Goal: Transaction & Acquisition: Purchase product/service

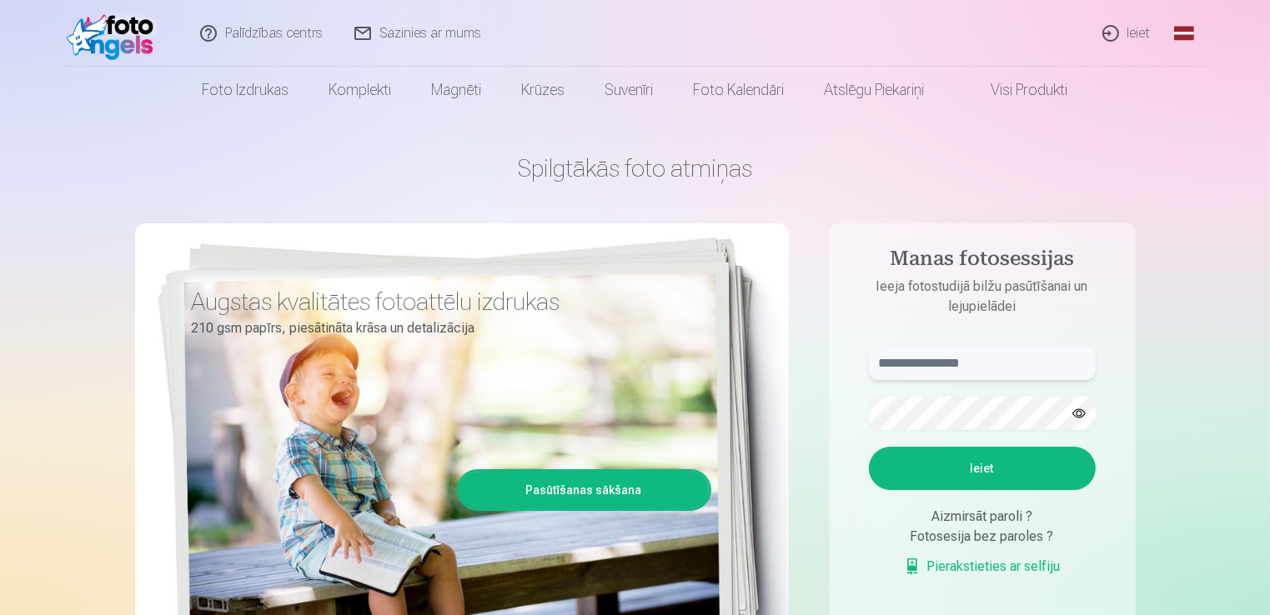
click at [927, 363] on input "text" at bounding box center [982, 363] width 227 height 33
type input "**********"
click at [970, 477] on button "Ieiet" at bounding box center [982, 468] width 227 height 43
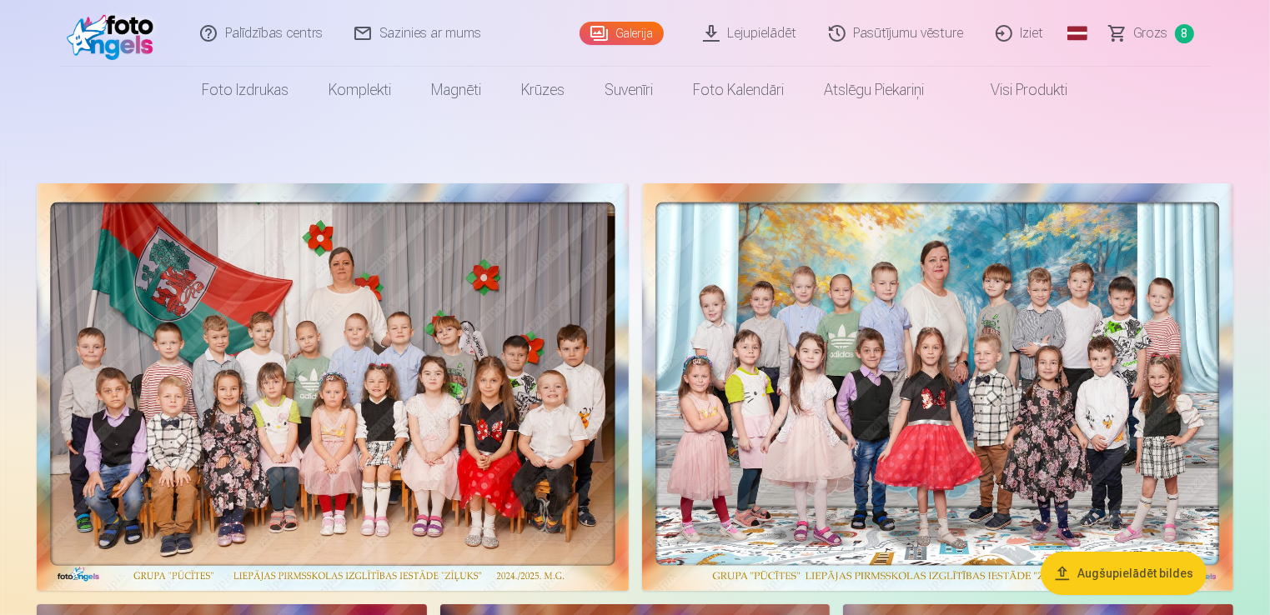
click at [1184, 36] on span "8" at bounding box center [1183, 33] width 19 height 19
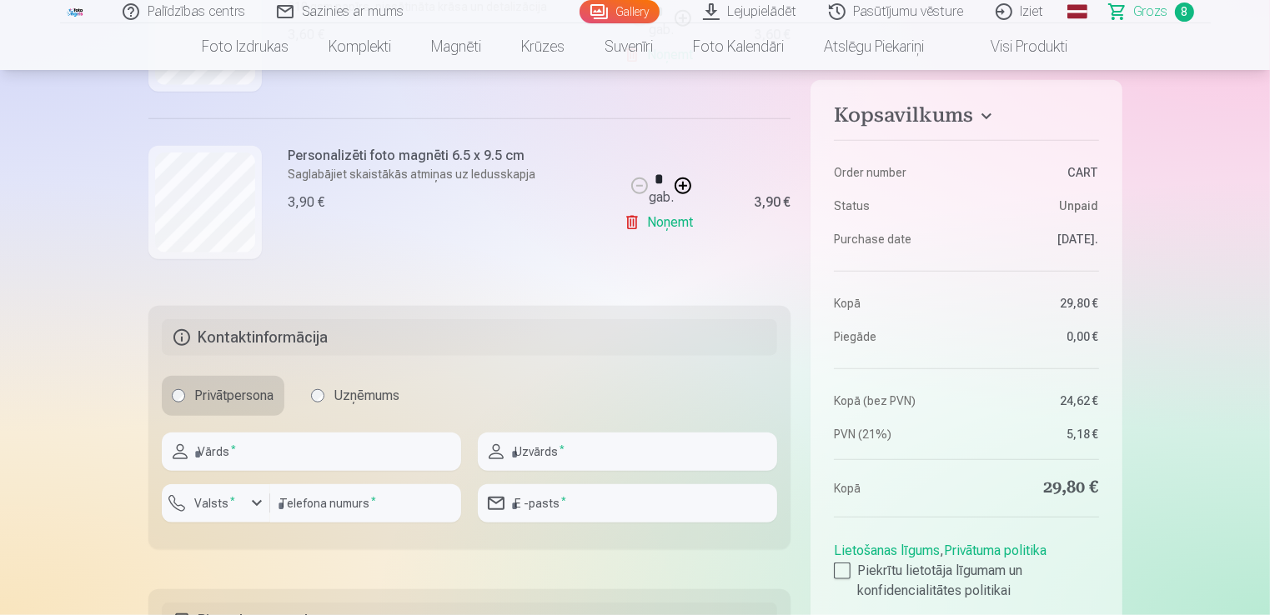
scroll to position [1467, 0]
click at [370, 442] on input "text" at bounding box center [311, 449] width 299 height 38
type input "*****"
click at [554, 443] on input "text" at bounding box center [627, 449] width 299 height 38
type input "**********"
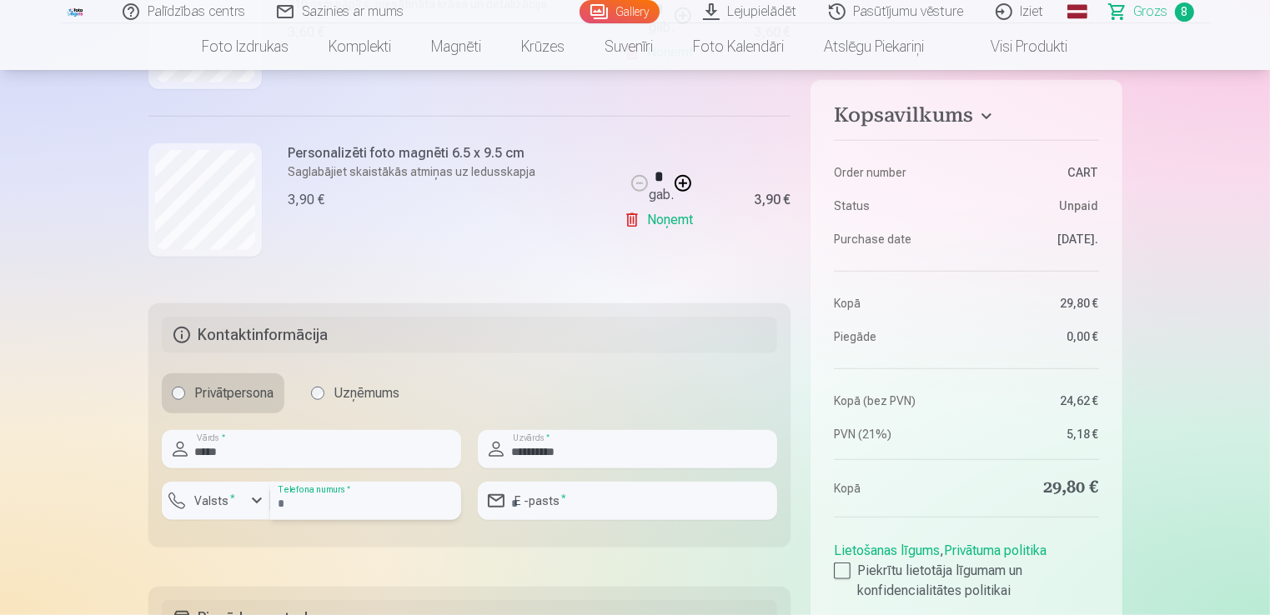
click at [357, 503] on input "number" at bounding box center [365, 501] width 191 height 38
type input "********"
click at [582, 504] on input "email" at bounding box center [627, 501] width 299 height 38
type input "**********"
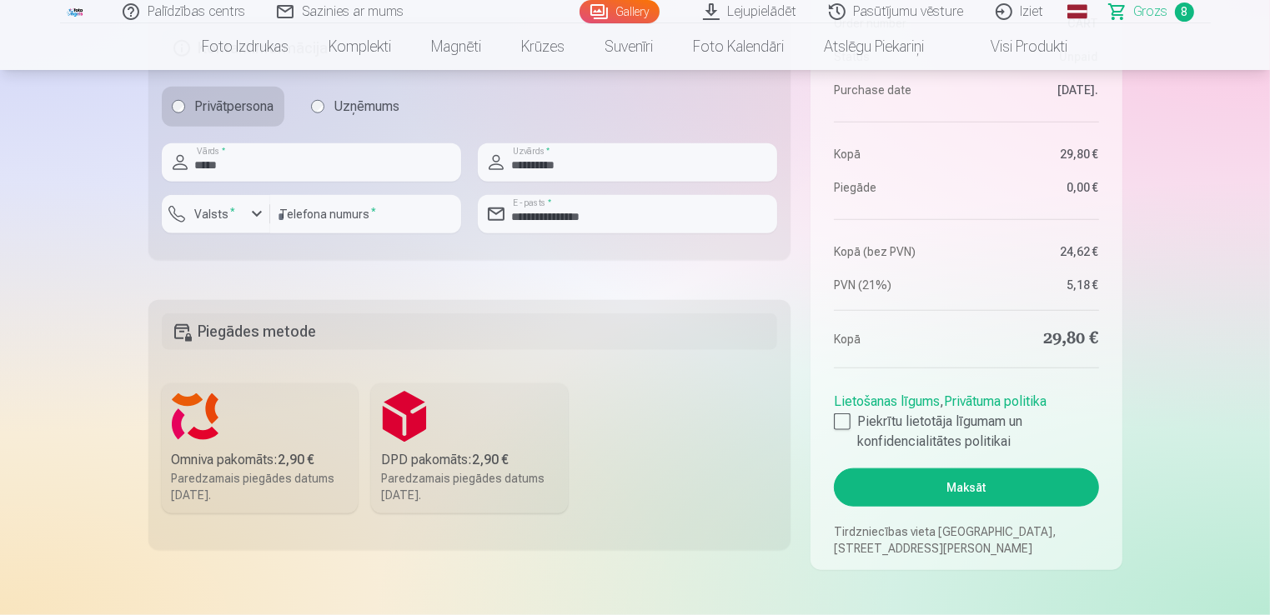
scroll to position [1767, 0]
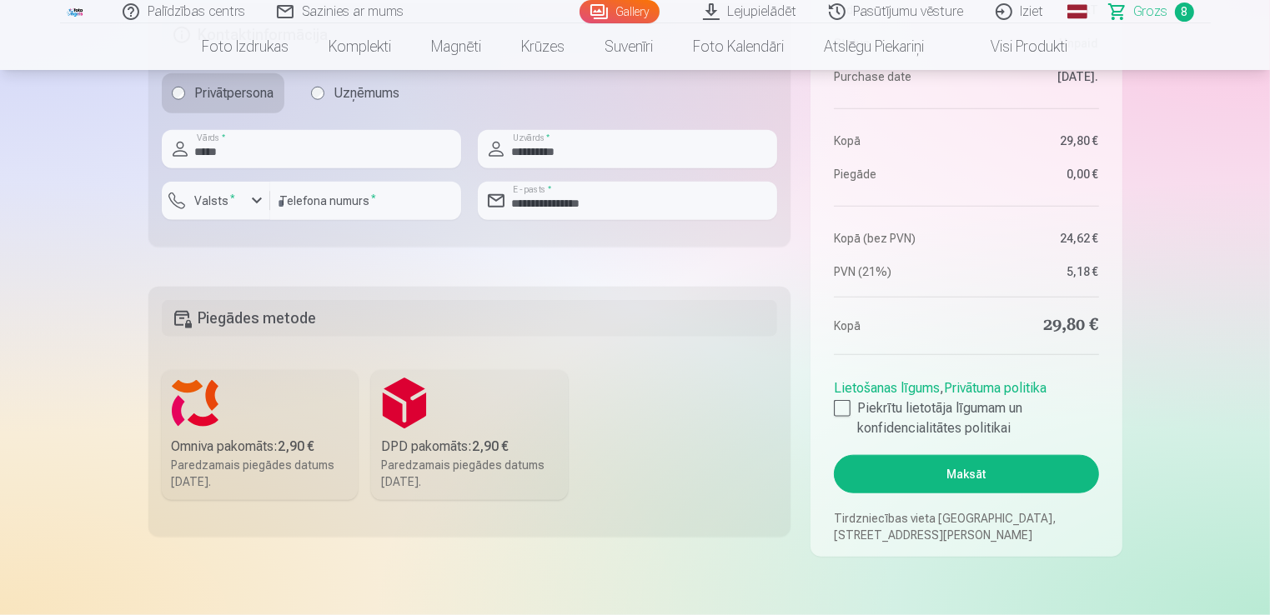
click at [293, 437] on div "Omniva pakomāts : 2,90 €" at bounding box center [260, 447] width 177 height 20
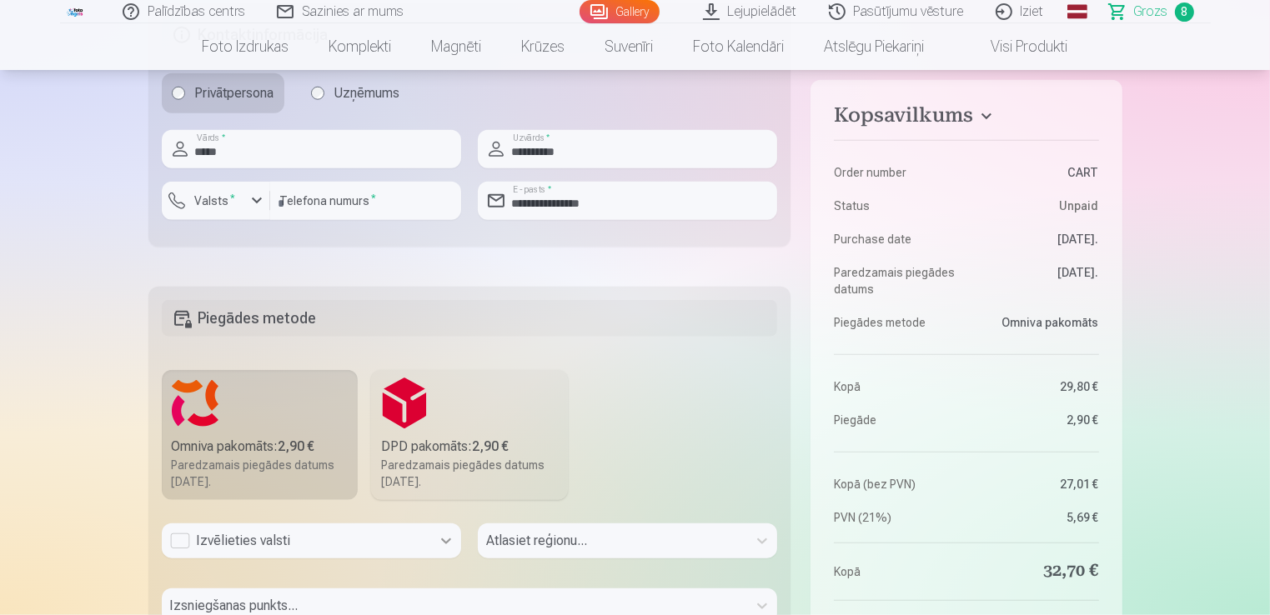
scroll to position [1831, 0]
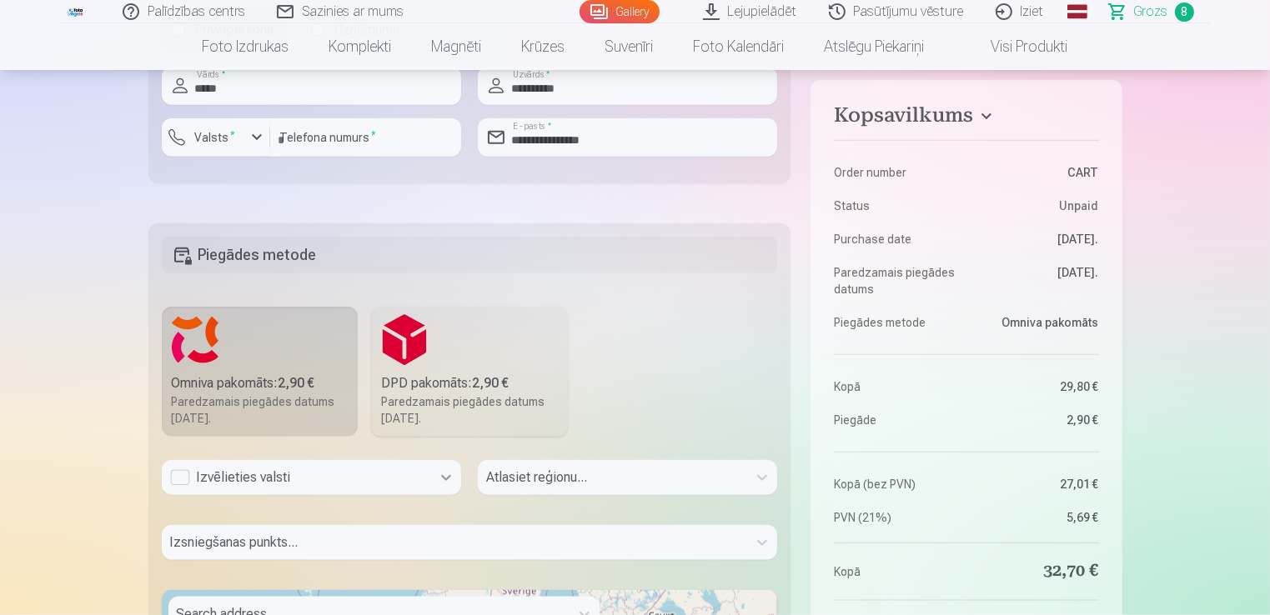
click at [452, 495] on div "Izvēlieties valsti" at bounding box center [311, 477] width 299 height 35
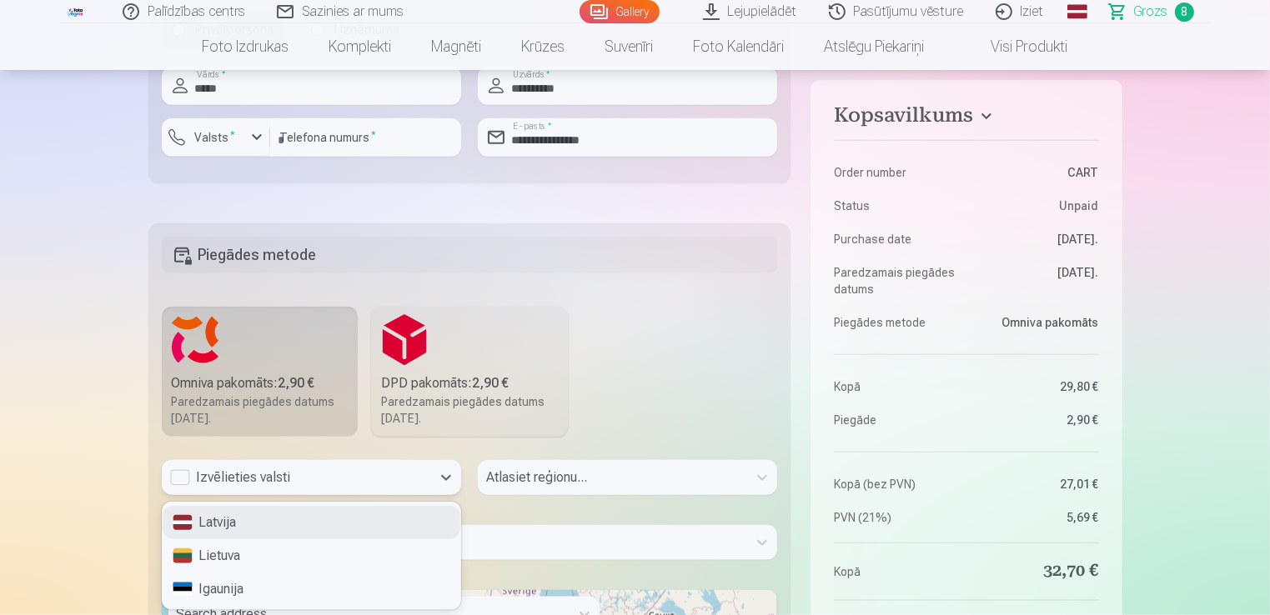
click at [406, 508] on div "Latvija" at bounding box center [312, 522] width 298 height 33
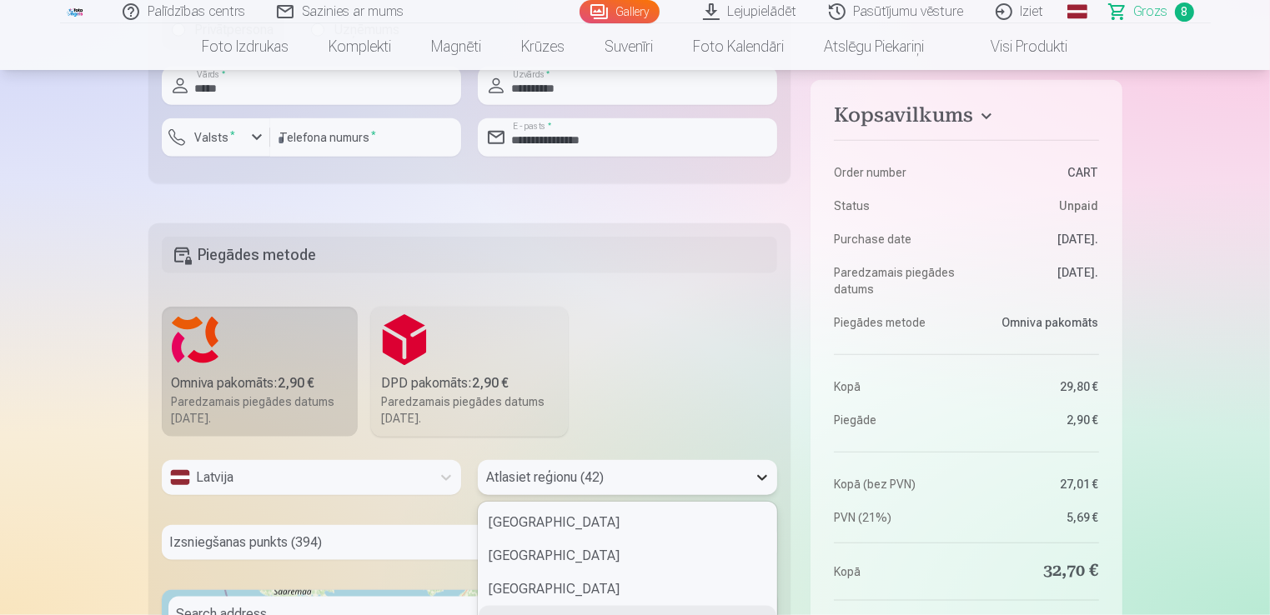
scroll to position [1974, 0]
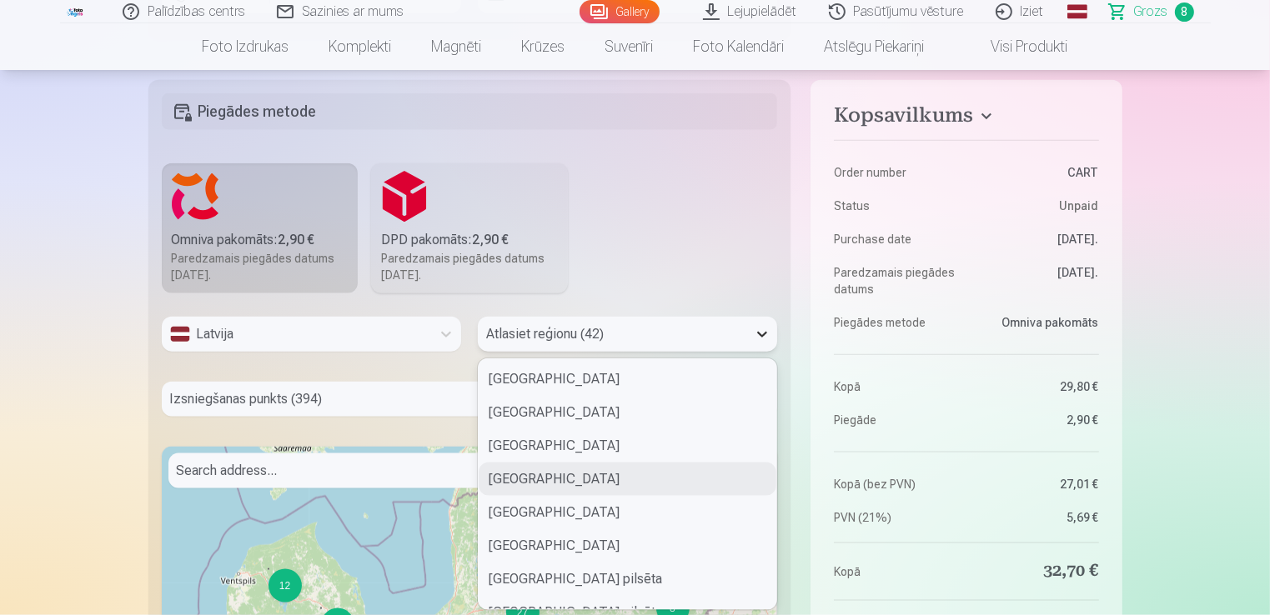
click at [758, 352] on div "42 results available. Use Up and Down to choose options, press Enter to select …" at bounding box center [627, 334] width 299 height 35
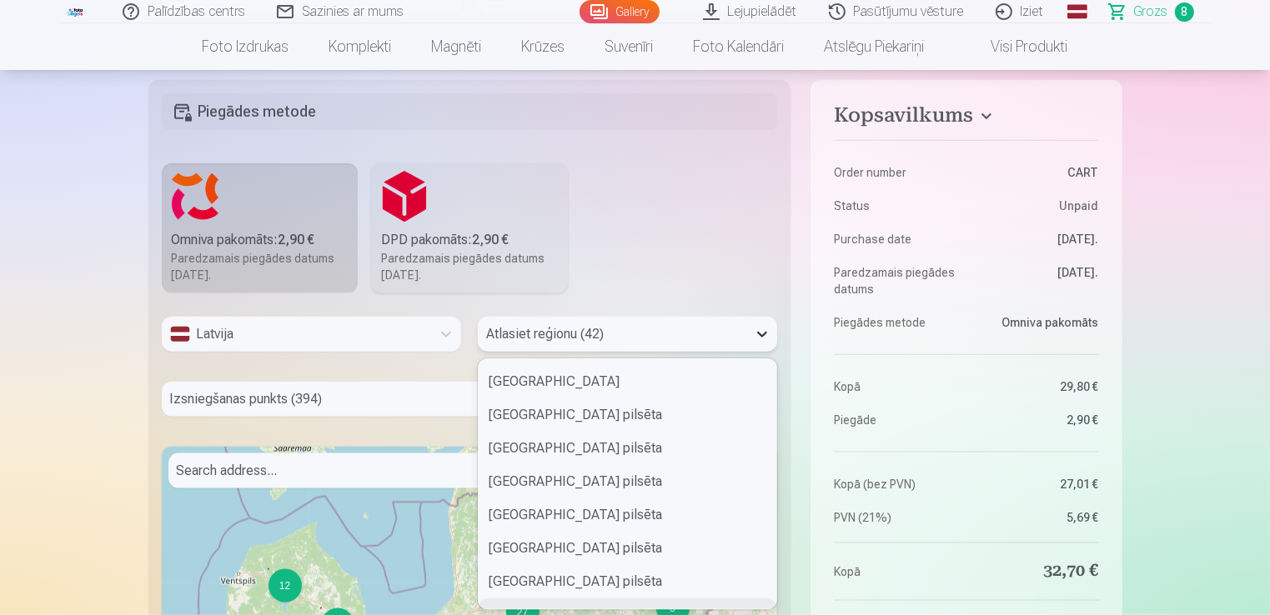
scroll to position [198, 0]
click at [710, 550] on div "Liepājas pilsēta" at bounding box center [627, 548] width 298 height 33
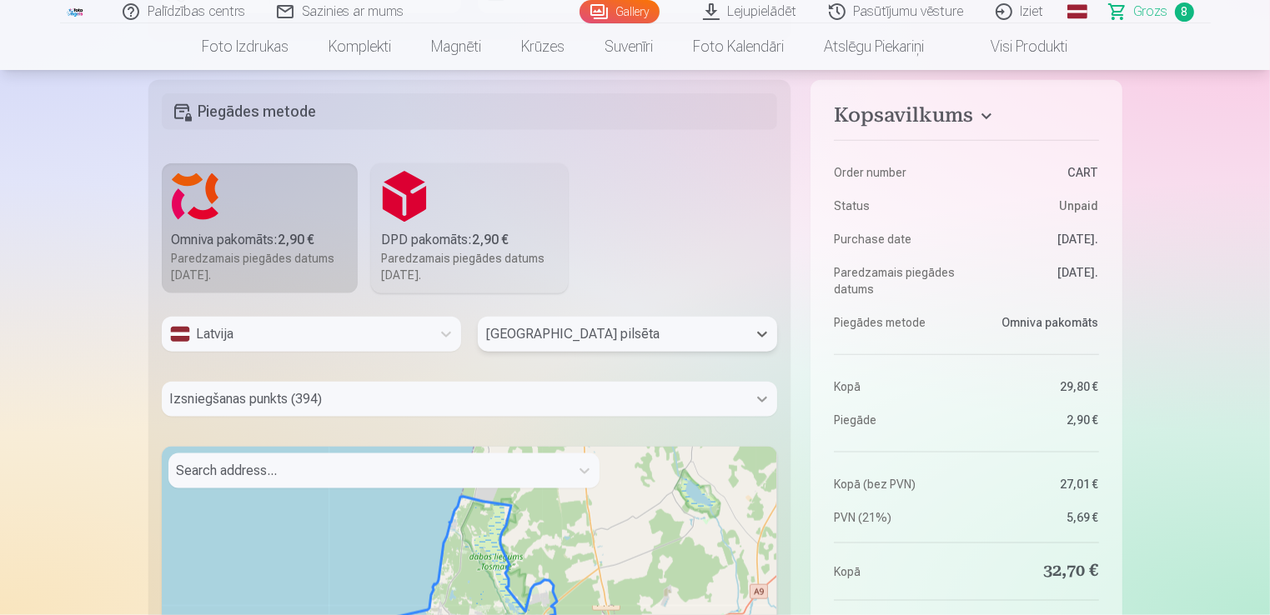
scroll to position [2039, 0]
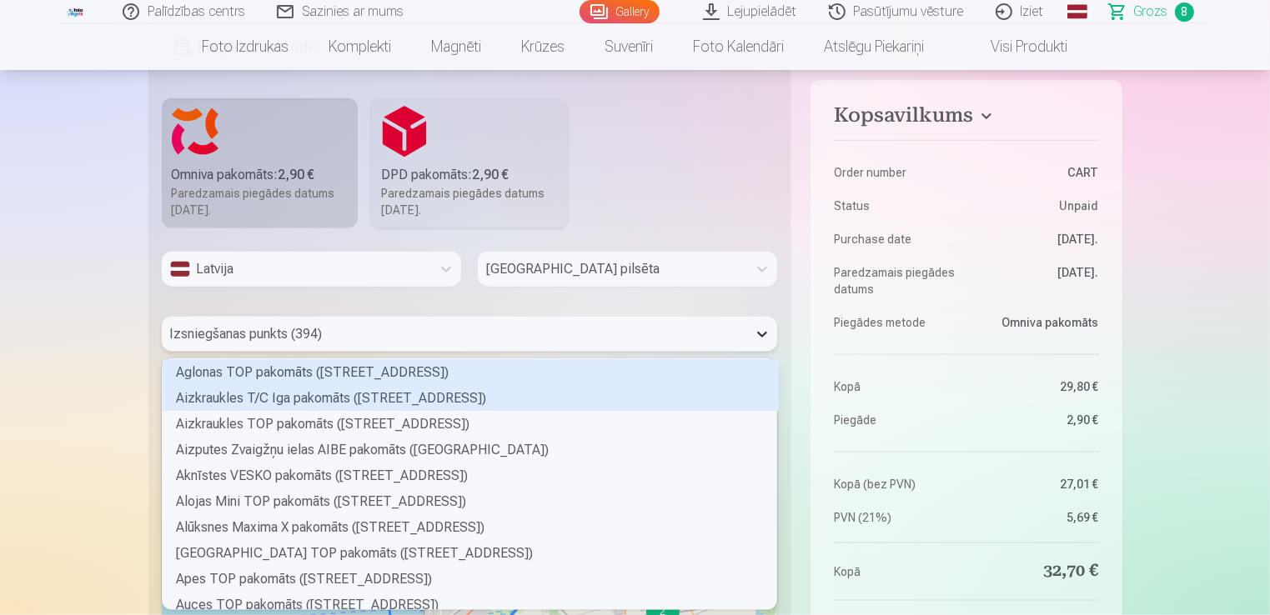
click at [769, 352] on div "394 results available. Use Up and Down to choose options, press Enter to select…" at bounding box center [470, 334] width 616 height 35
type input "**"
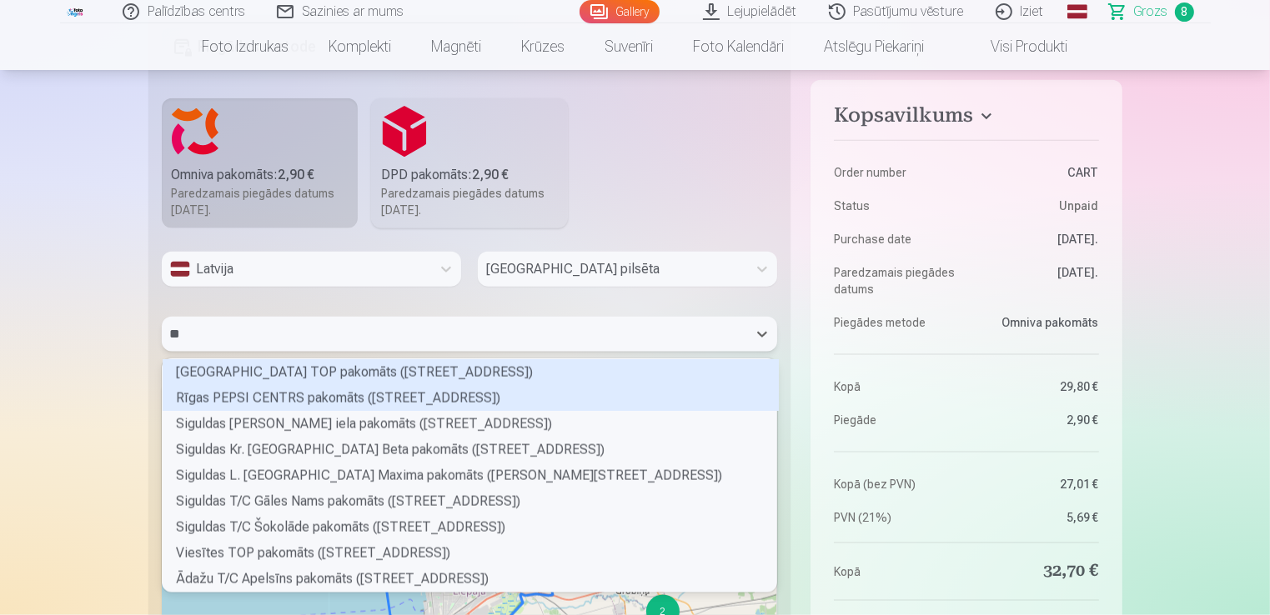
scroll to position [228, 610]
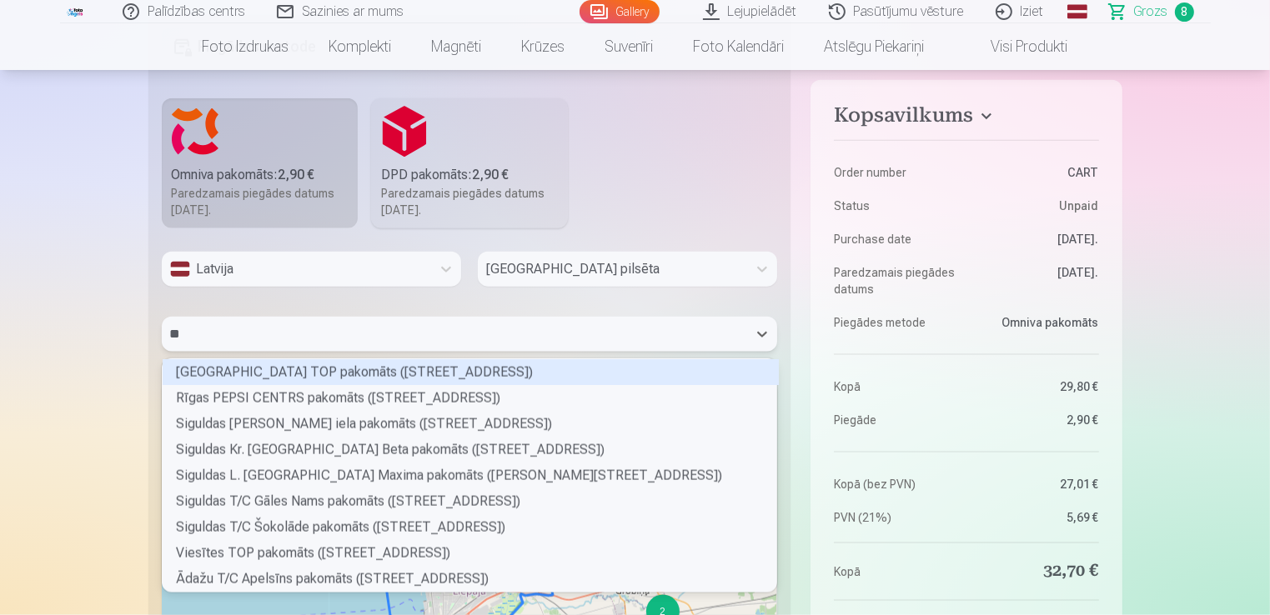
click at [475, 367] on div "Liepājas Sila ielas TOP pakomāts (Sila iela 3)" at bounding box center [471, 372] width 616 height 26
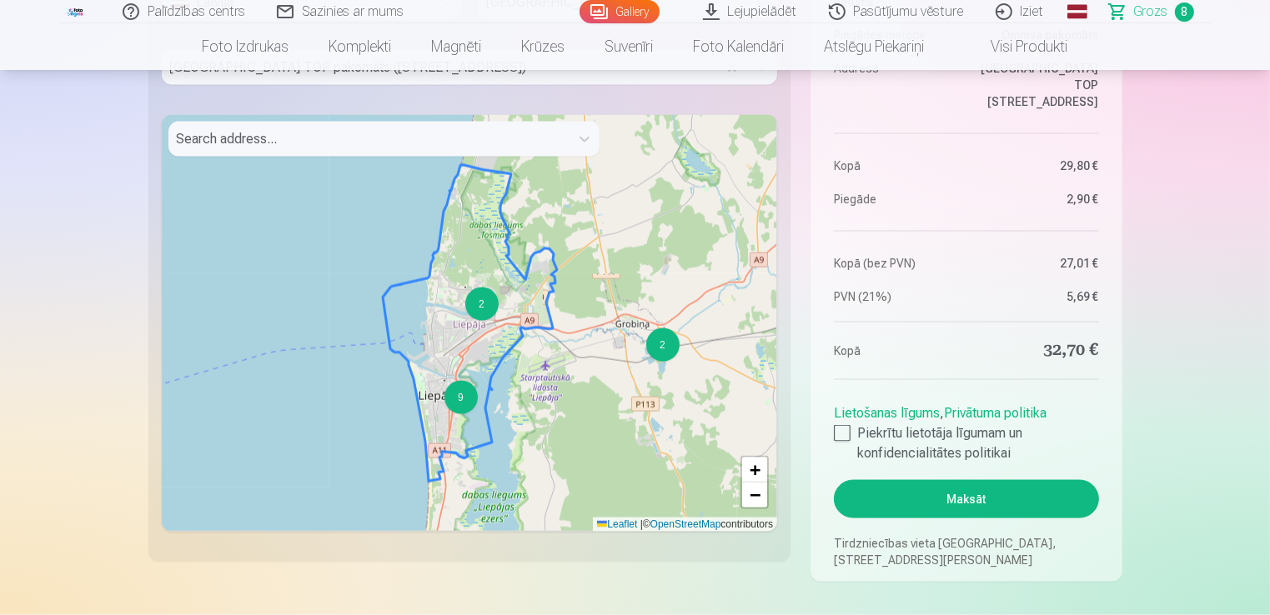
scroll to position [2339, 0]
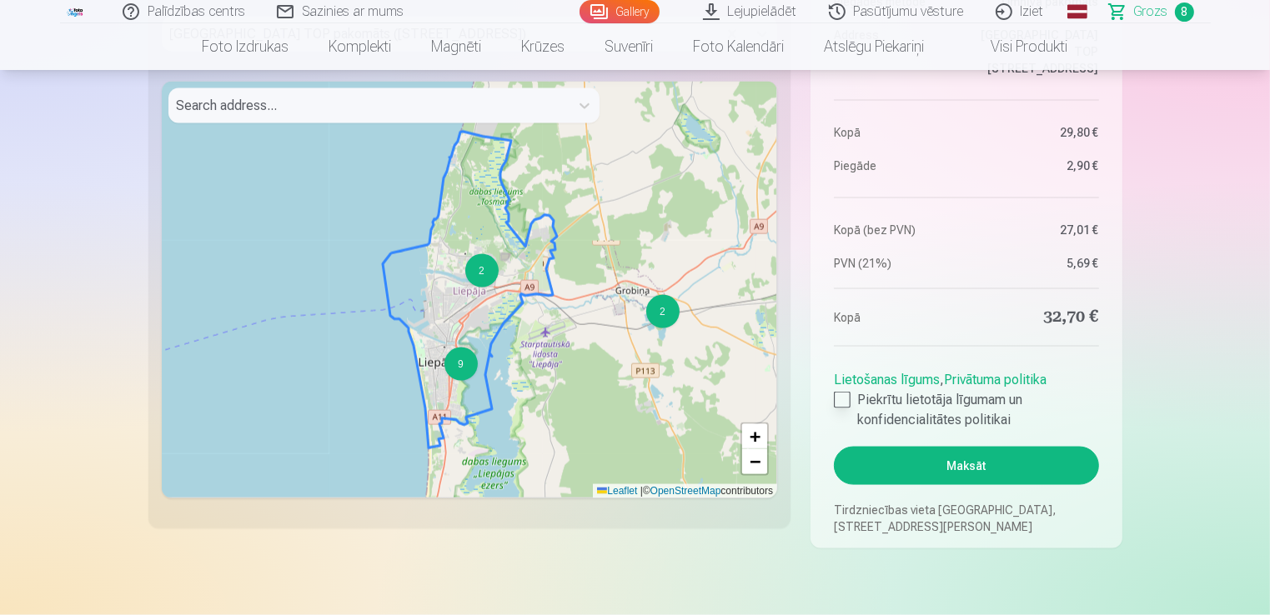
click at [842, 398] on div at bounding box center [842, 400] width 17 height 17
click at [988, 462] on button "Maksāt" at bounding box center [966, 466] width 264 height 38
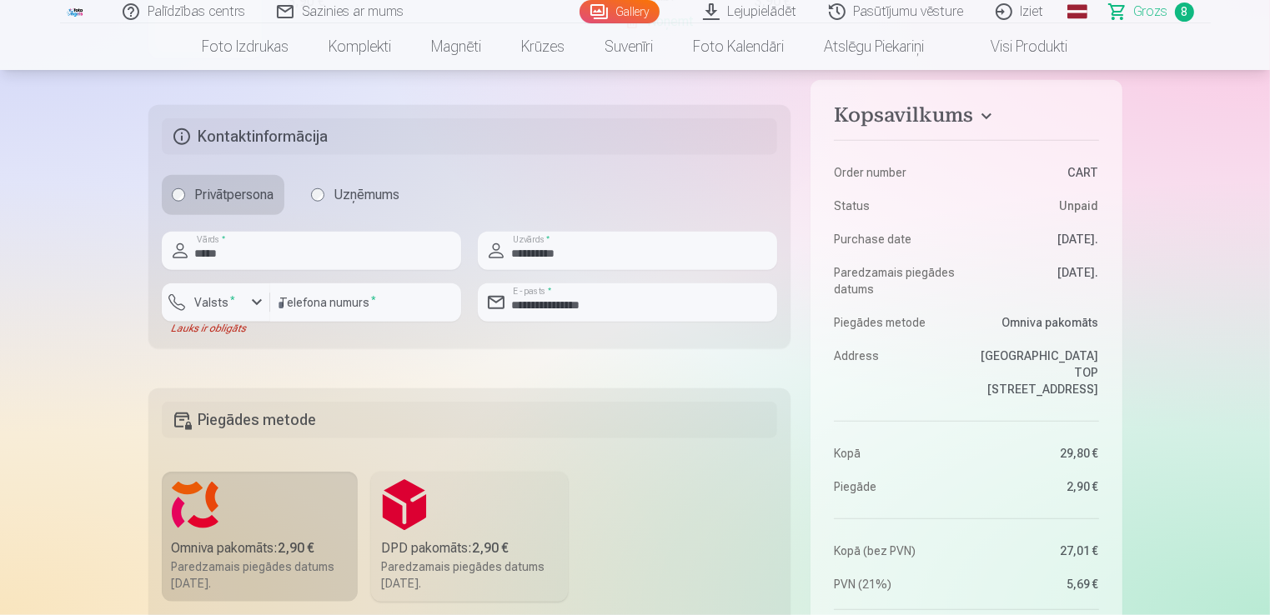
scroll to position [1667, 0]
click at [250, 301] on div "button" at bounding box center [257, 301] width 20 height 20
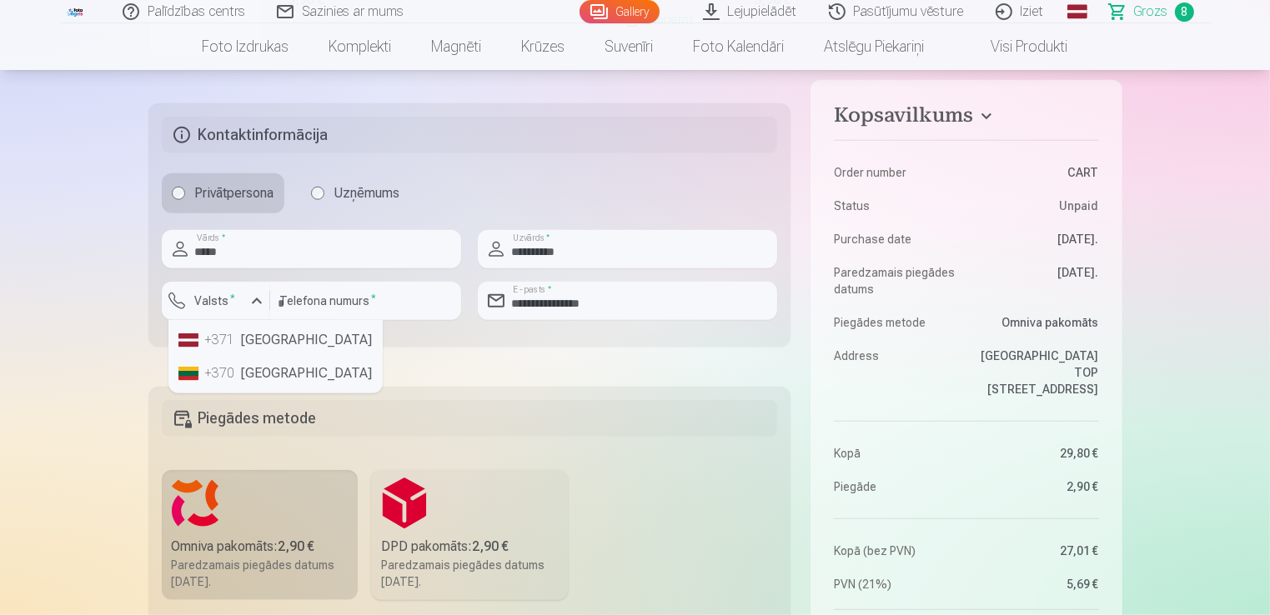
click at [259, 338] on li "+371 Latvia" at bounding box center [276, 339] width 208 height 33
click at [287, 347] on li "+371 Latvia" at bounding box center [292, 339] width 241 height 33
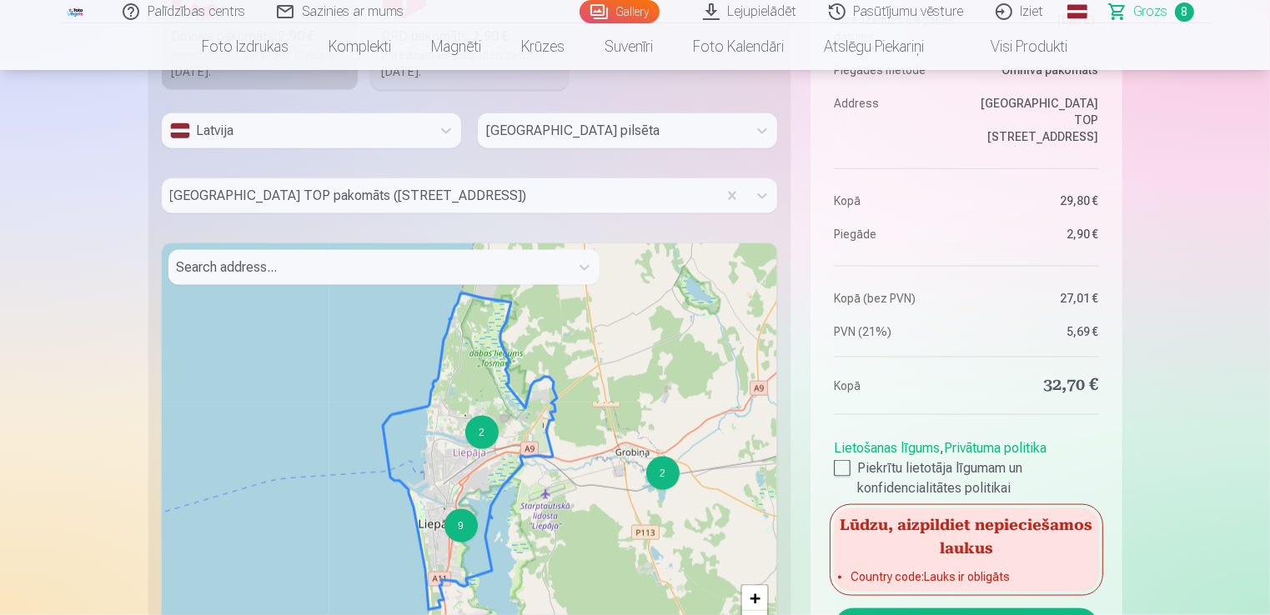
scroll to position [2234, 0]
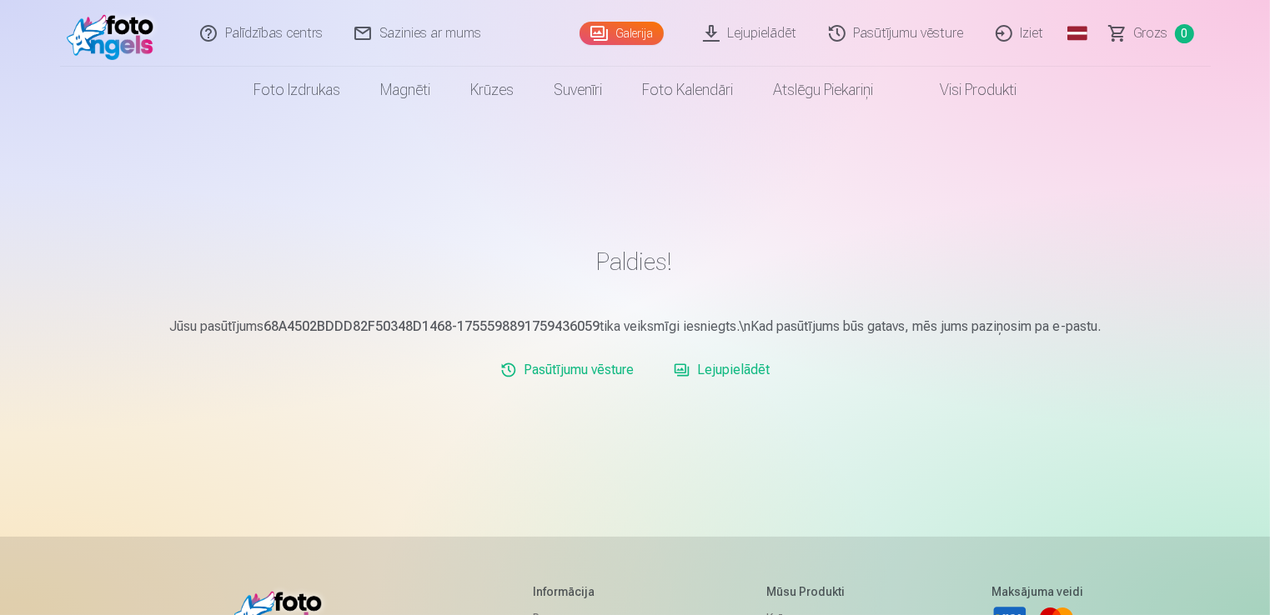
click at [1017, 28] on link "Iziet" at bounding box center [1020, 33] width 80 height 67
